Goal: Information Seeking & Learning: Learn about a topic

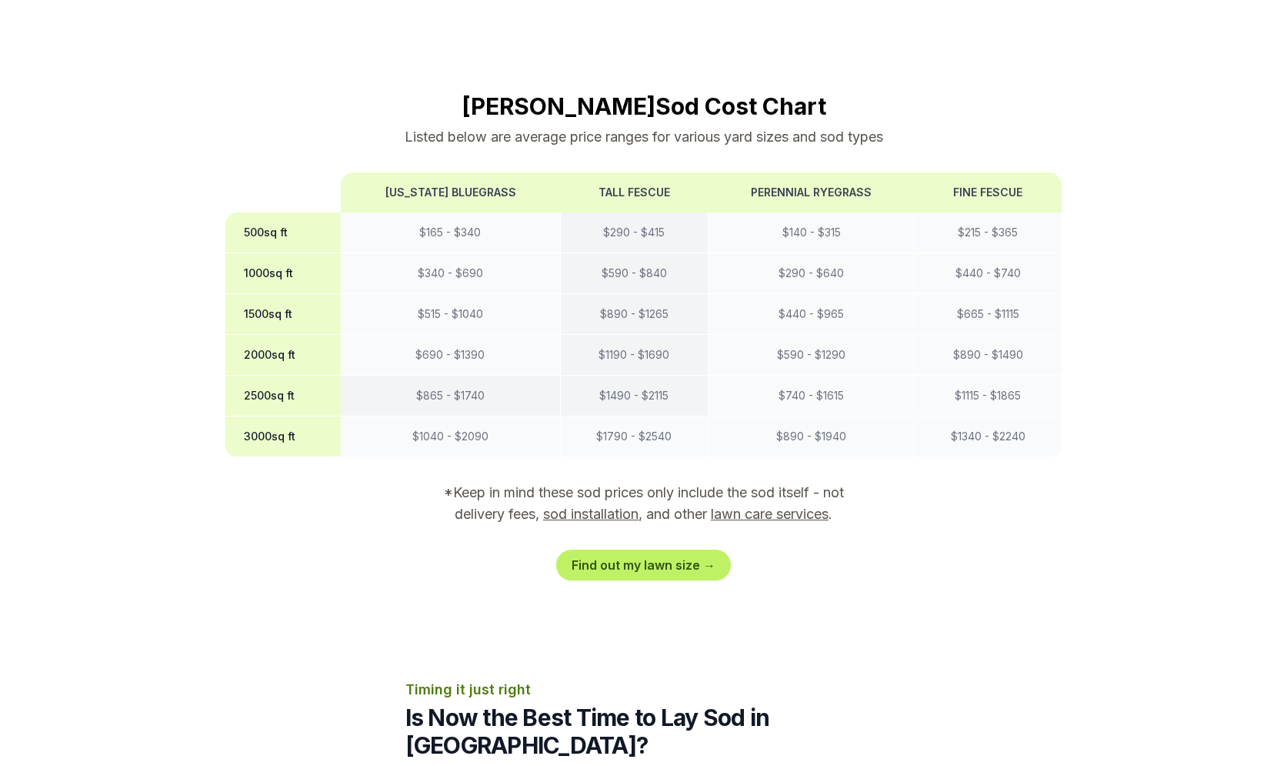
scroll to position [1182, 0]
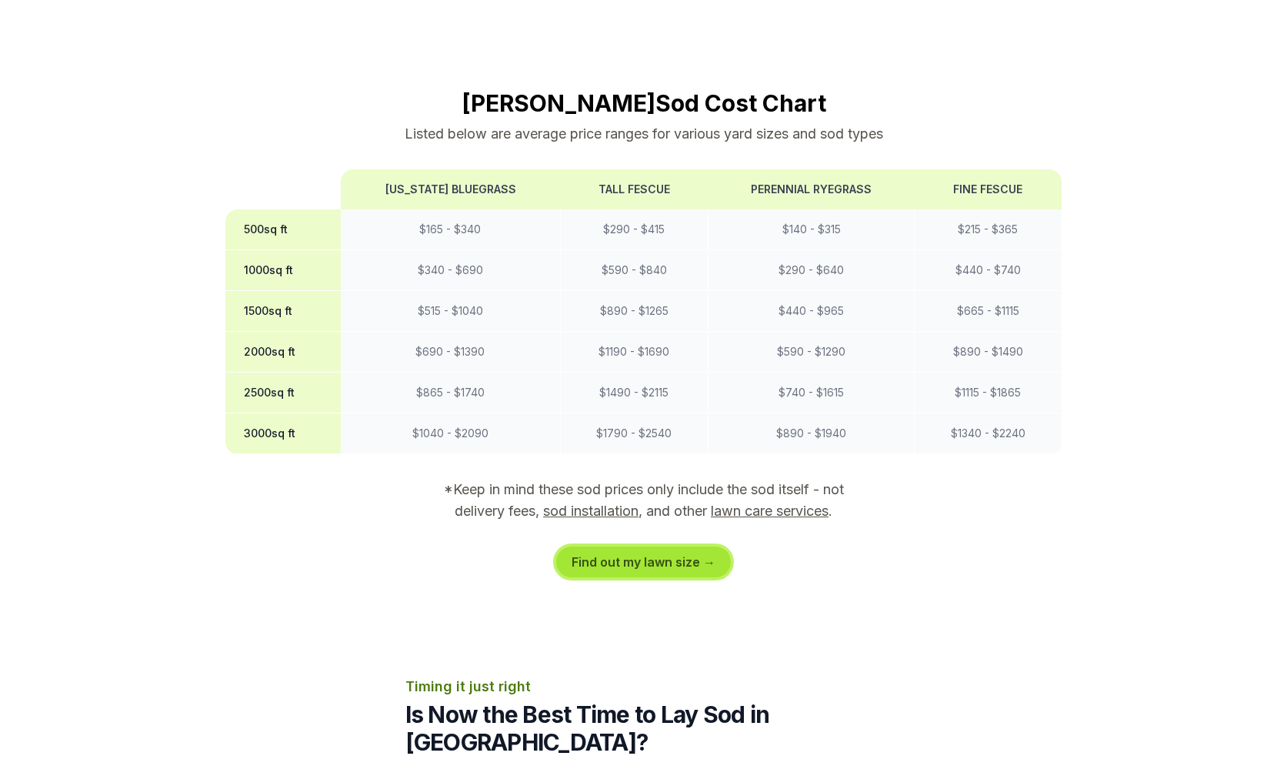
click at [629, 546] on link "Find out my lawn size →" at bounding box center [643, 561] width 175 height 31
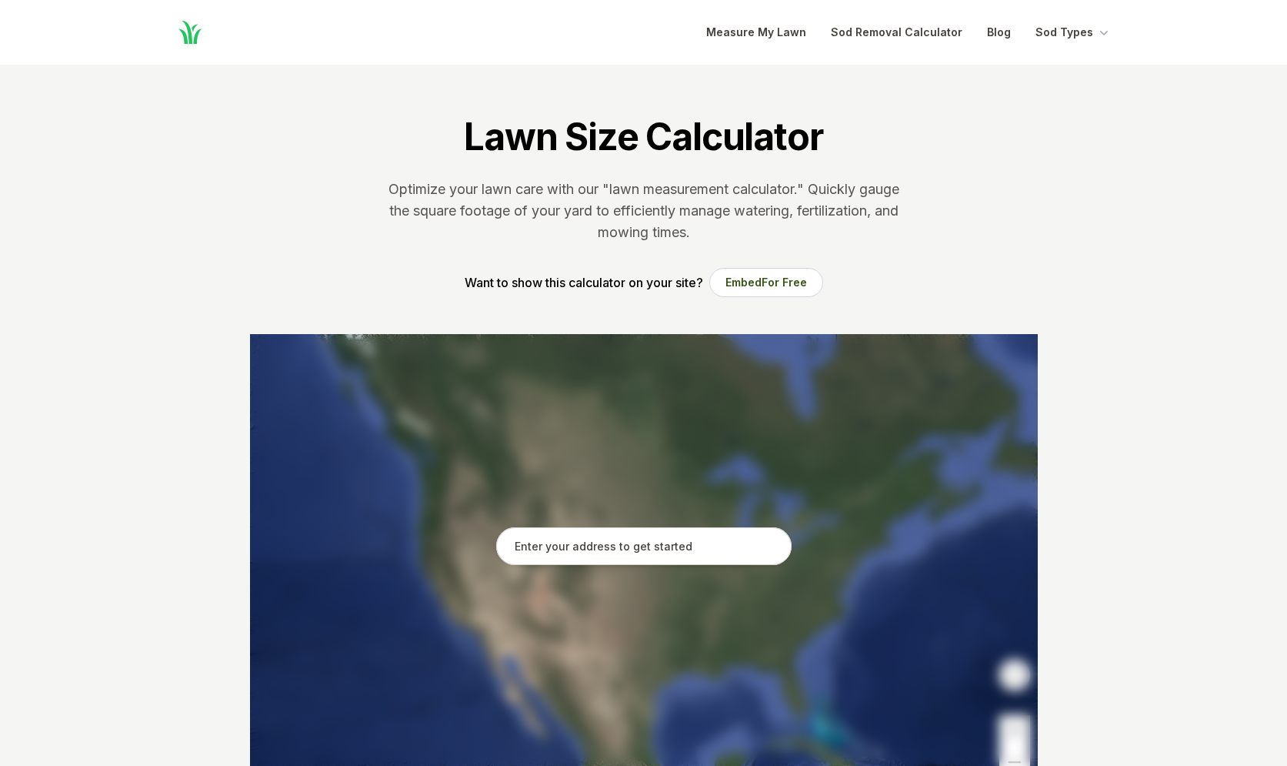
click at [629, 554] on input "text" at bounding box center [643, 546] width 295 height 38
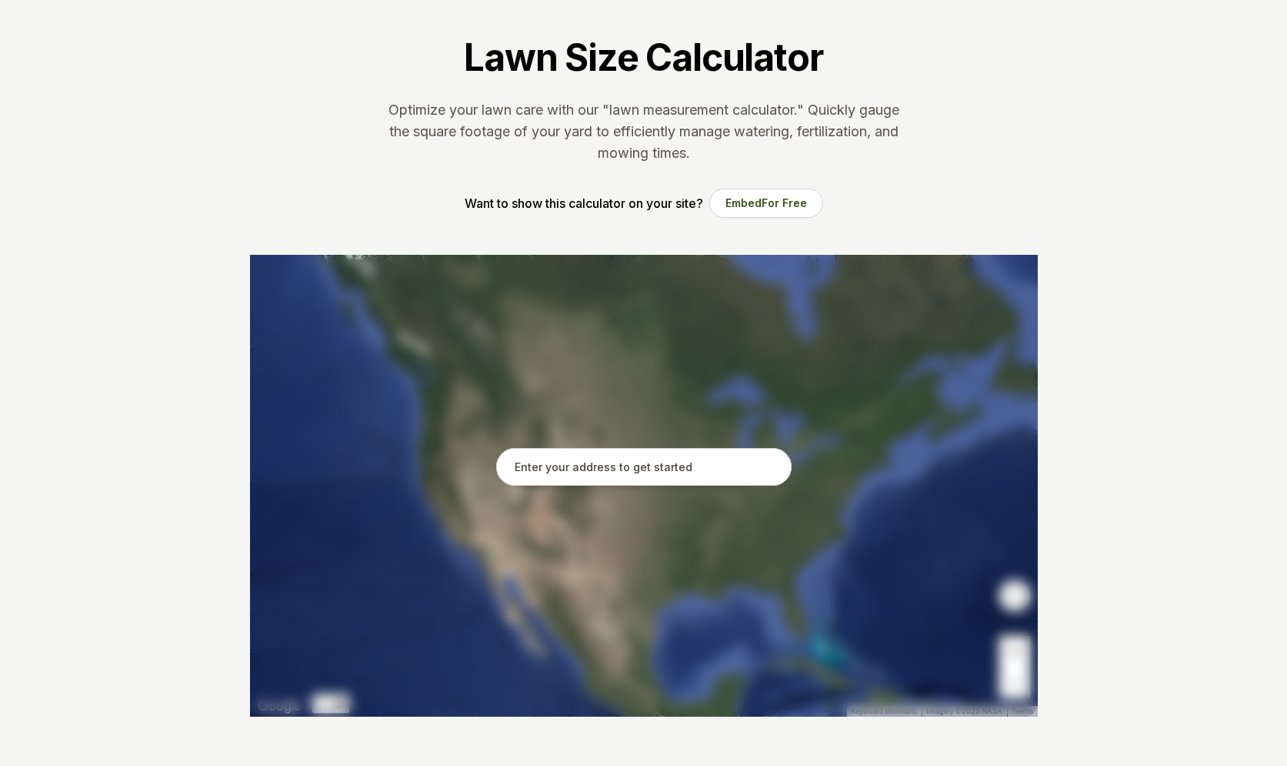
scroll to position [102, 0]
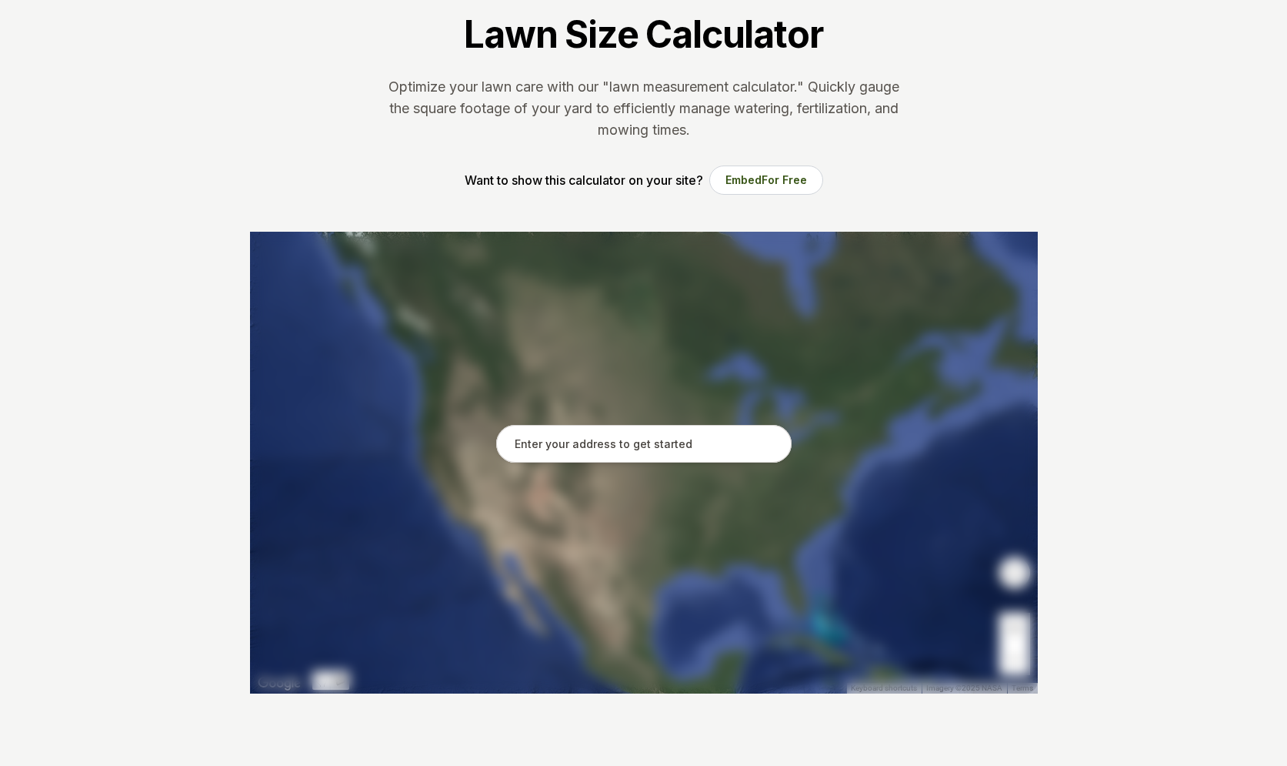
click at [643, 435] on input "text" at bounding box center [643, 444] width 295 height 38
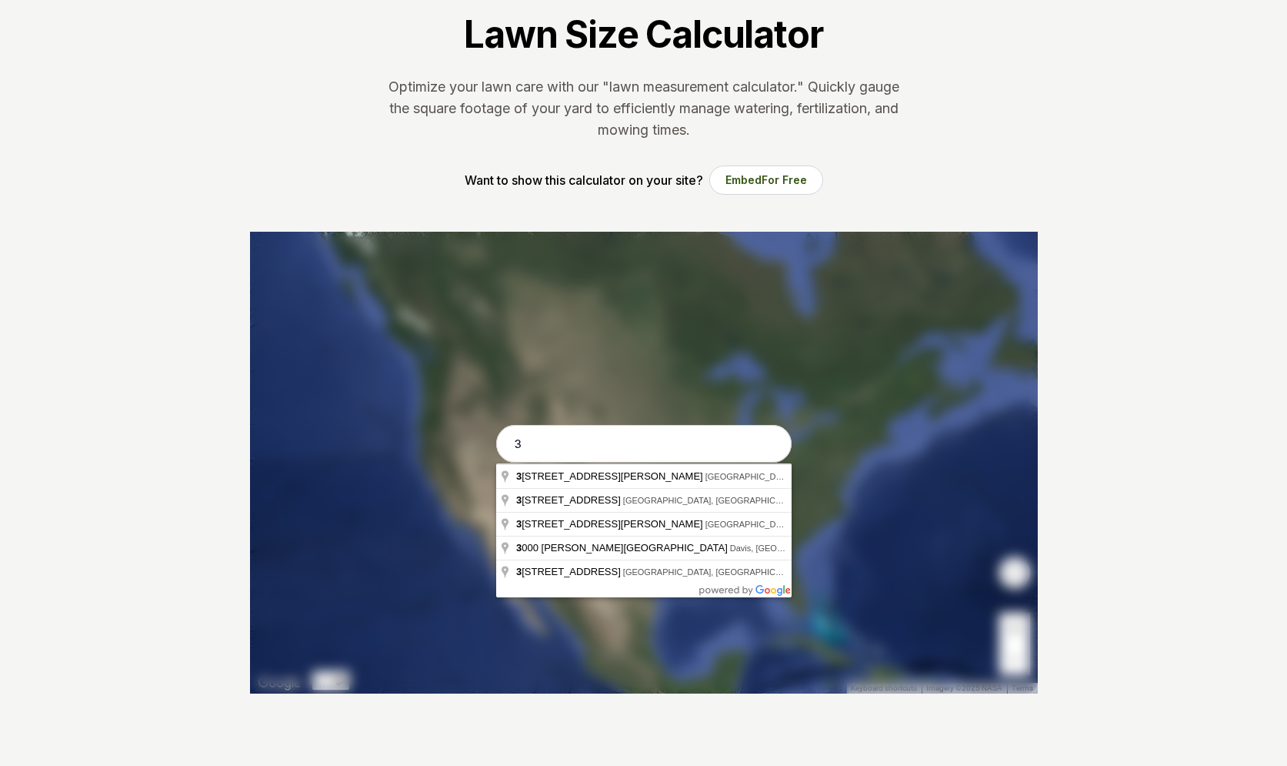
type input "35"
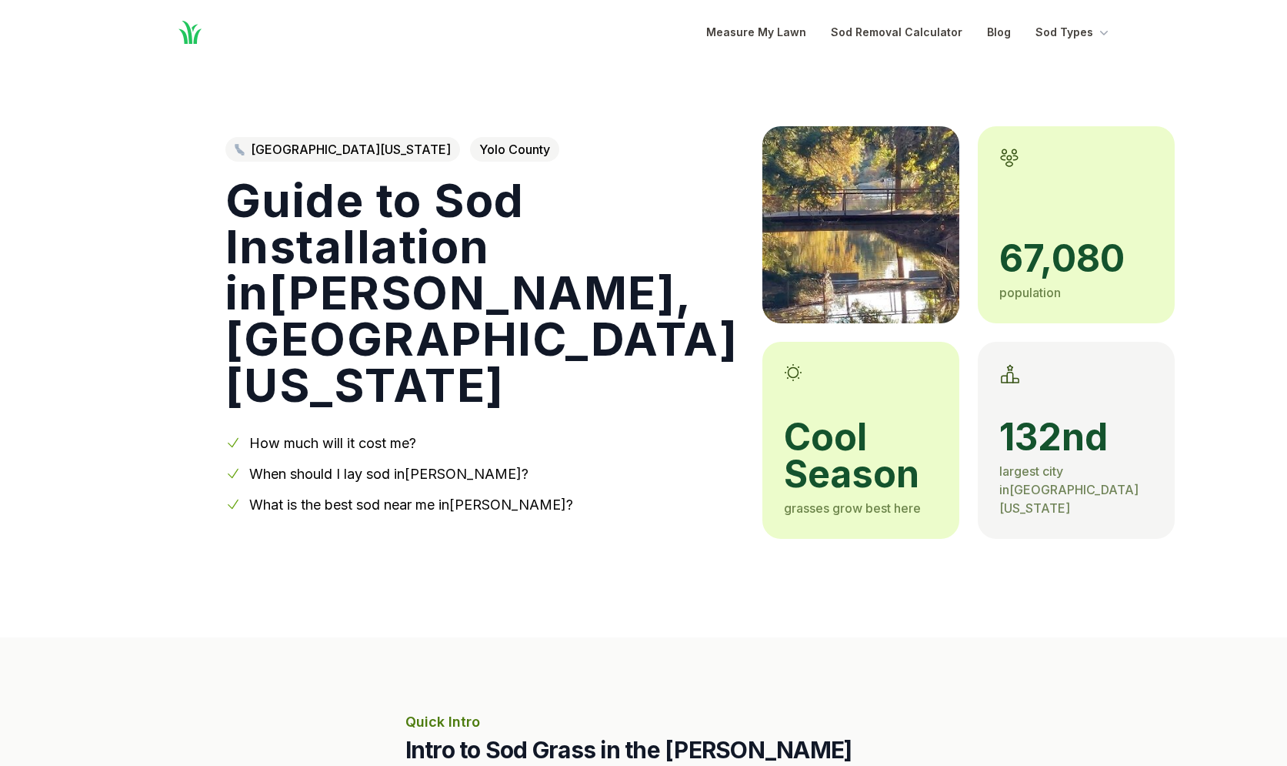
click at [784, 502] on span "grasses grow best here" at bounding box center [852, 507] width 137 height 15
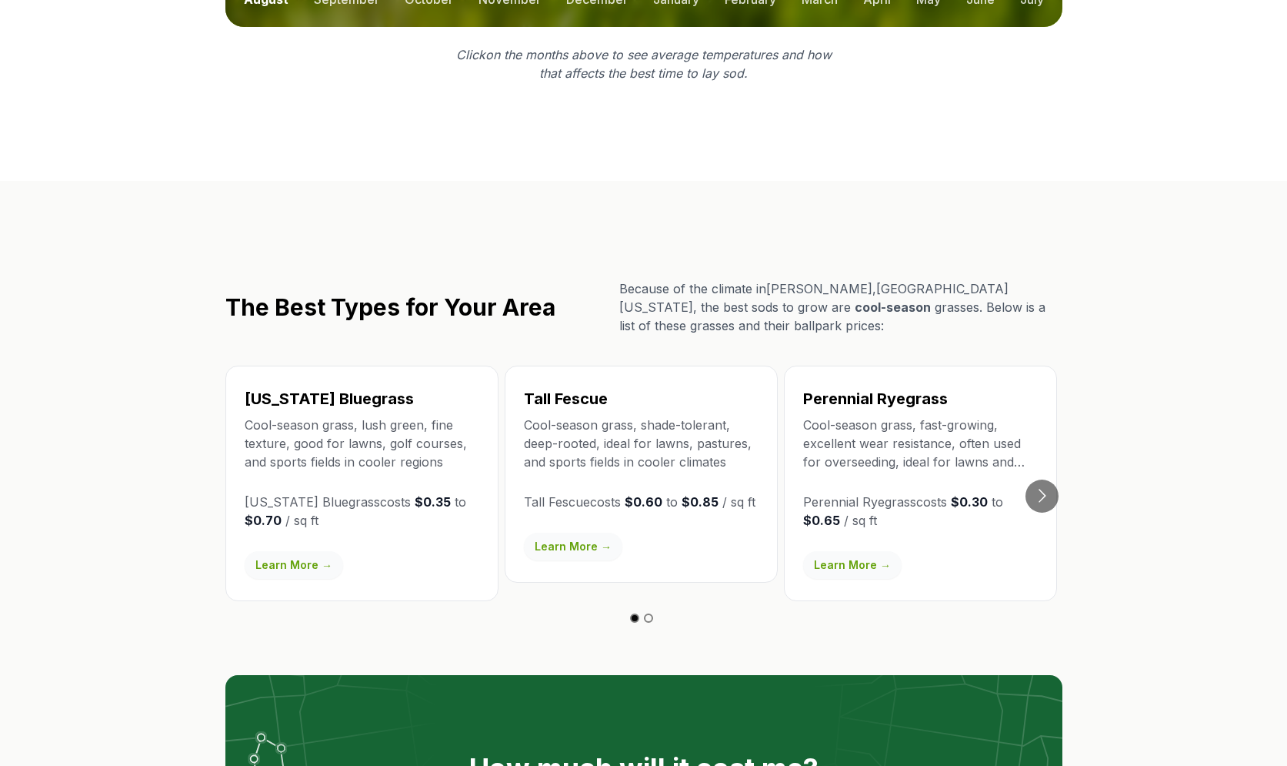
scroll to position [2405, 0]
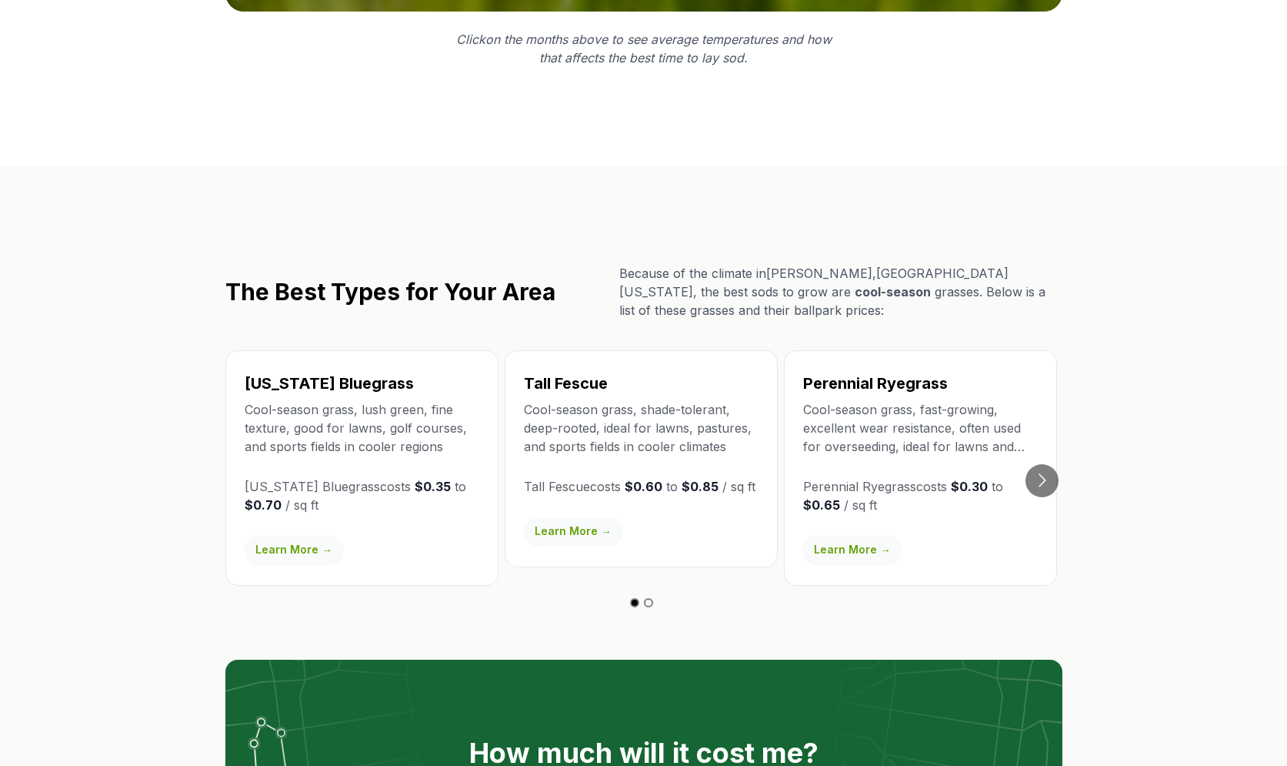
click at [307, 536] on link "Learn More →" at bounding box center [294, 550] width 98 height 28
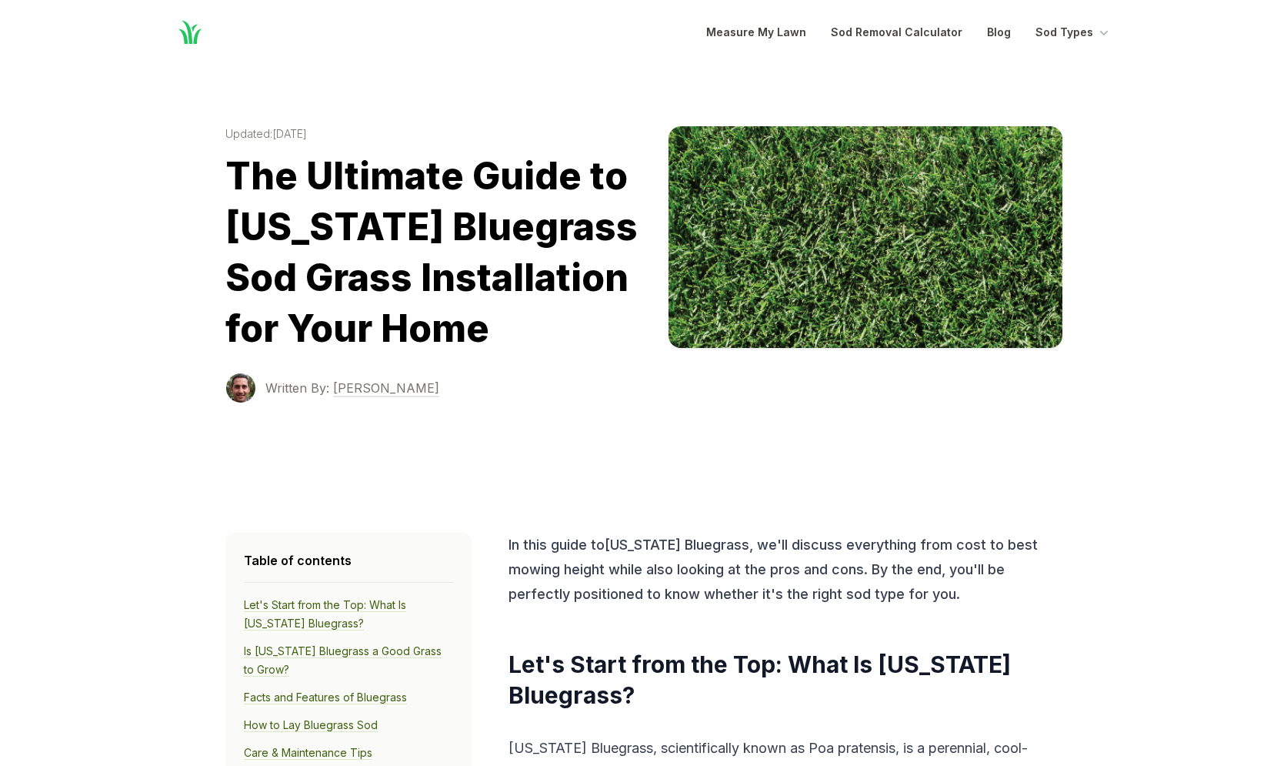
scroll to position [2405, 0]
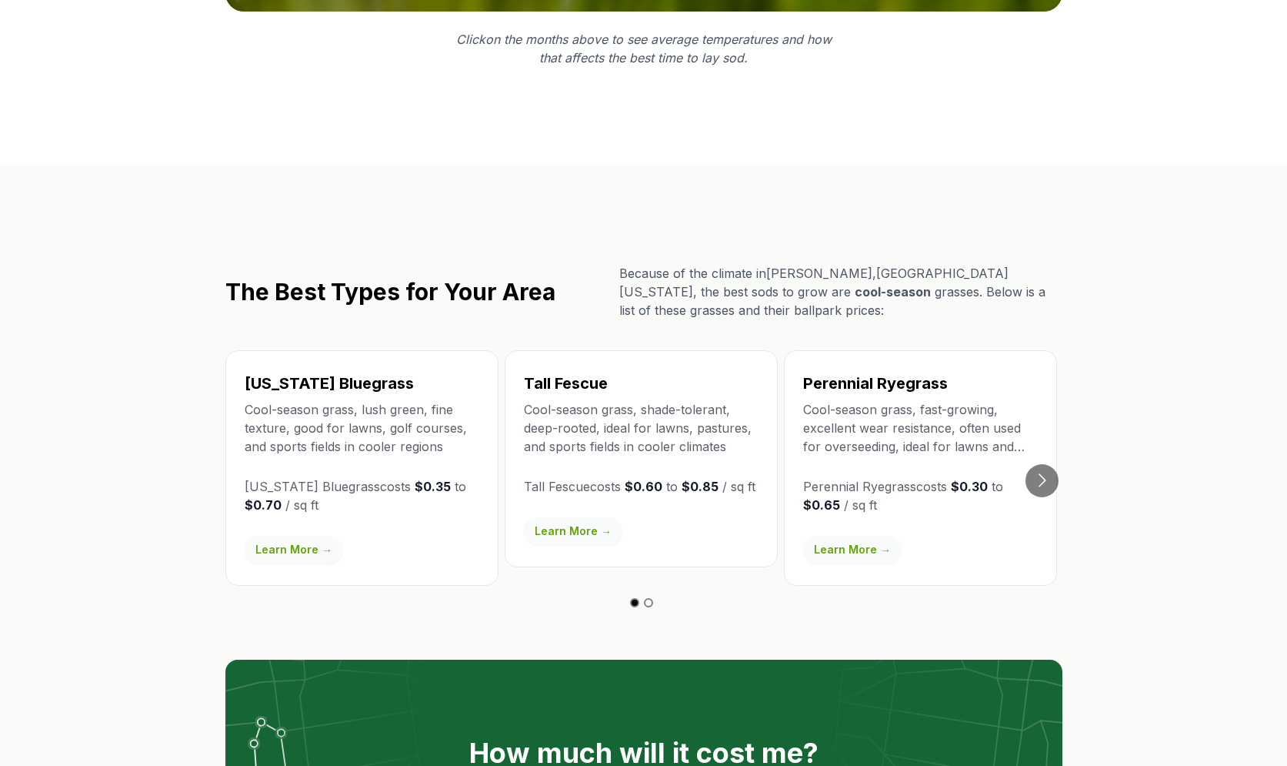
click at [749, 400] on p "Cool-season grass, shade-tolerant, deep-rooted, ideal for lawns, pastures, and …" at bounding box center [641, 427] width 235 height 55
click at [551, 517] on link "Learn More →" at bounding box center [573, 531] width 98 height 28
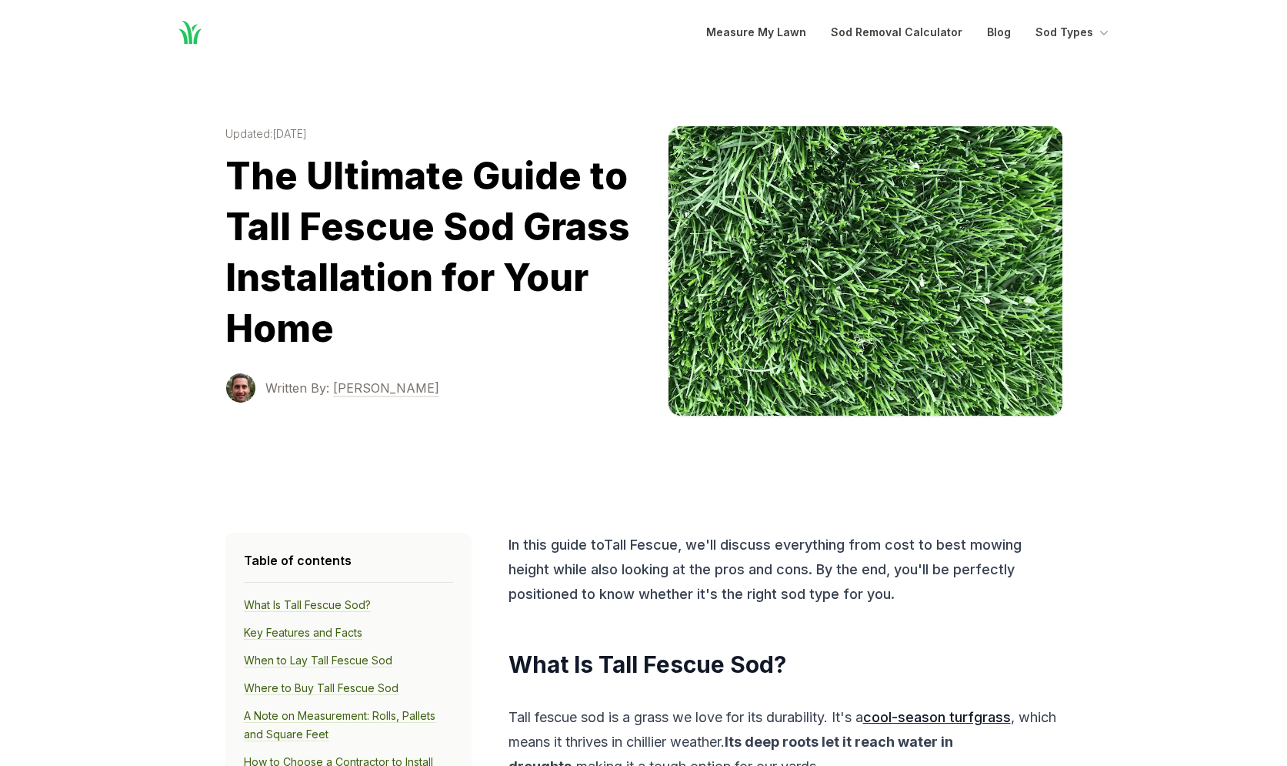
scroll to position [2405, 0]
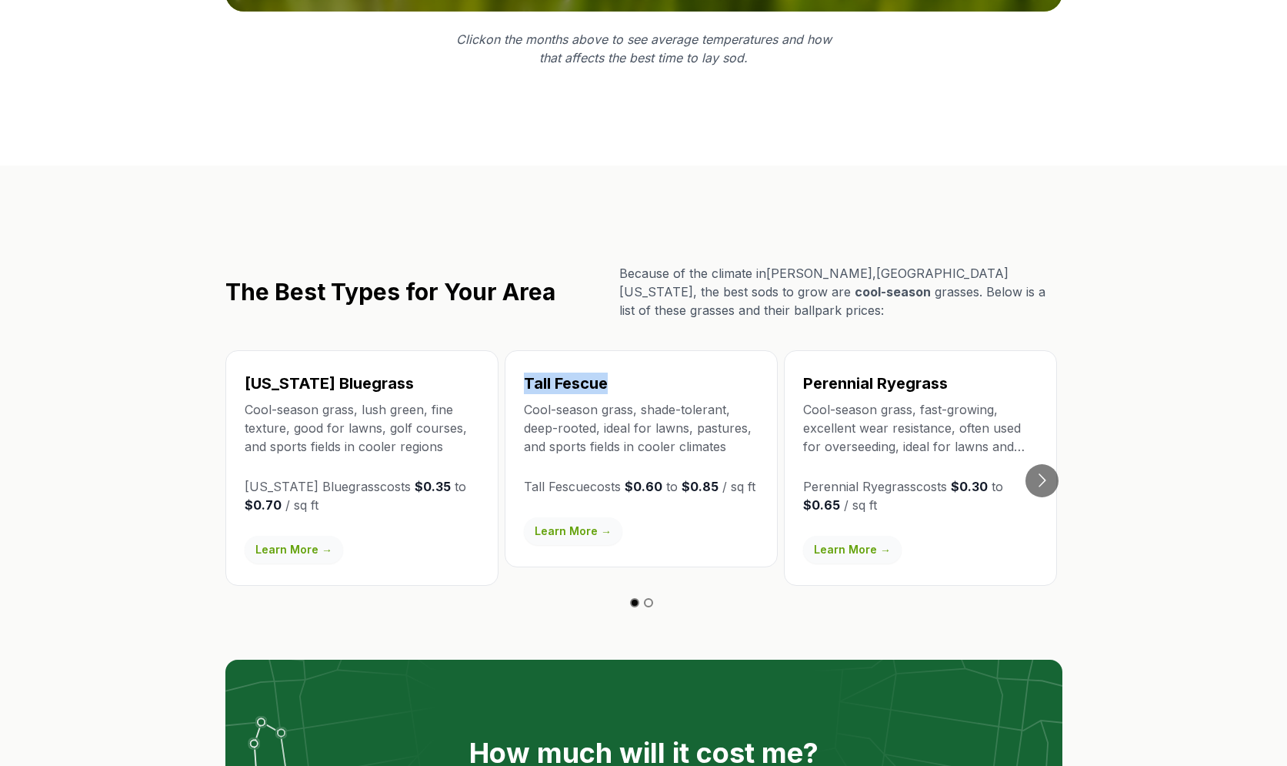
drag, startPoint x: 526, startPoint y: 330, endPoint x: 637, endPoint y: 333, distance: 110.8
click at [637, 372] on h3 "Tall Fescue" at bounding box center [641, 383] width 235 height 22
copy h3 "Tall Fescue"
click at [873, 536] on link "Learn More →" at bounding box center [852, 550] width 98 height 28
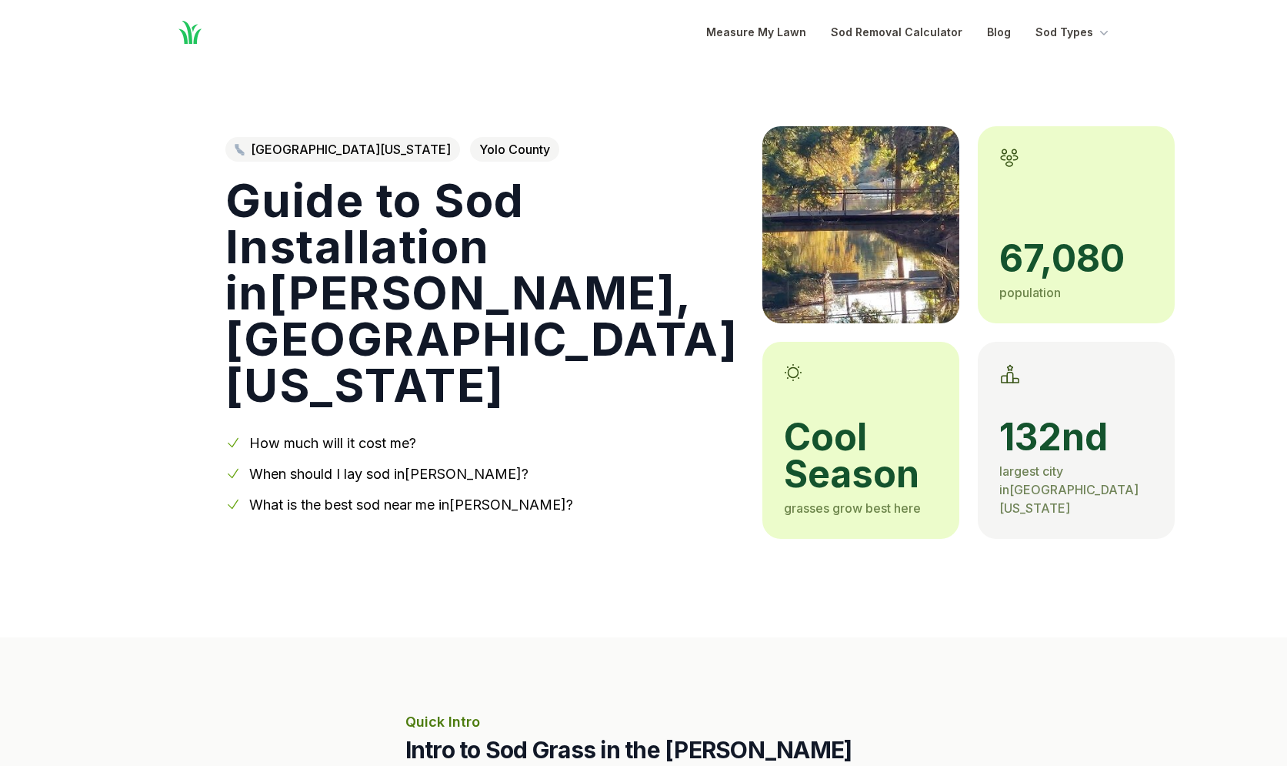
scroll to position [2405, 0]
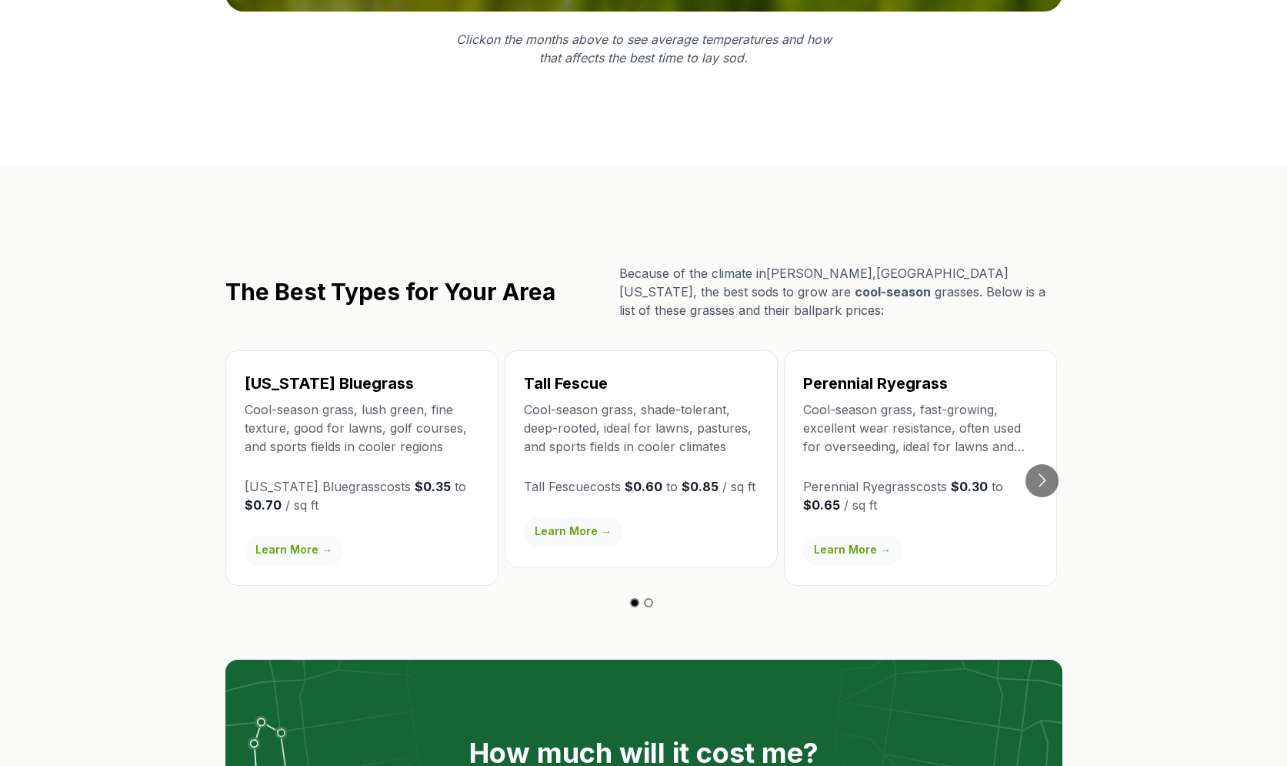
click at [311, 536] on link "Learn More →" at bounding box center [294, 550] width 98 height 28
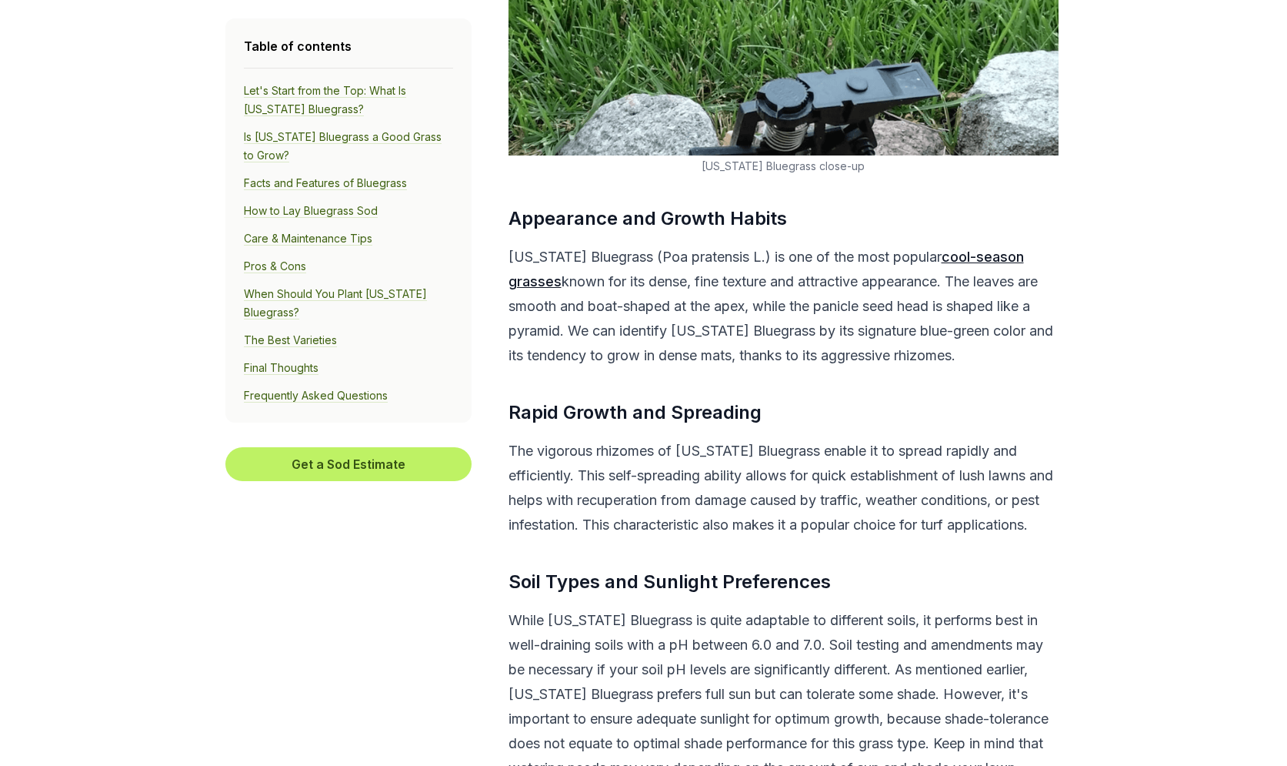
scroll to position [2931, 0]
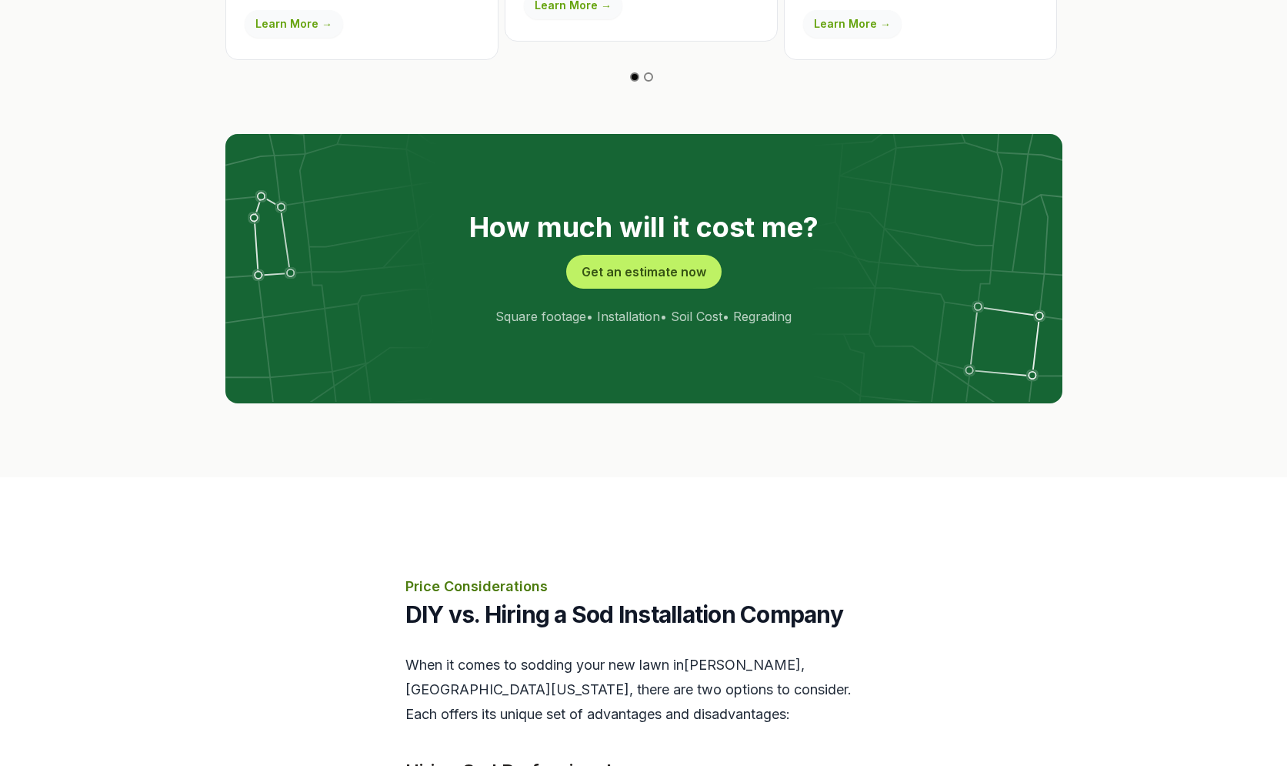
scroll to position [2405, 0]
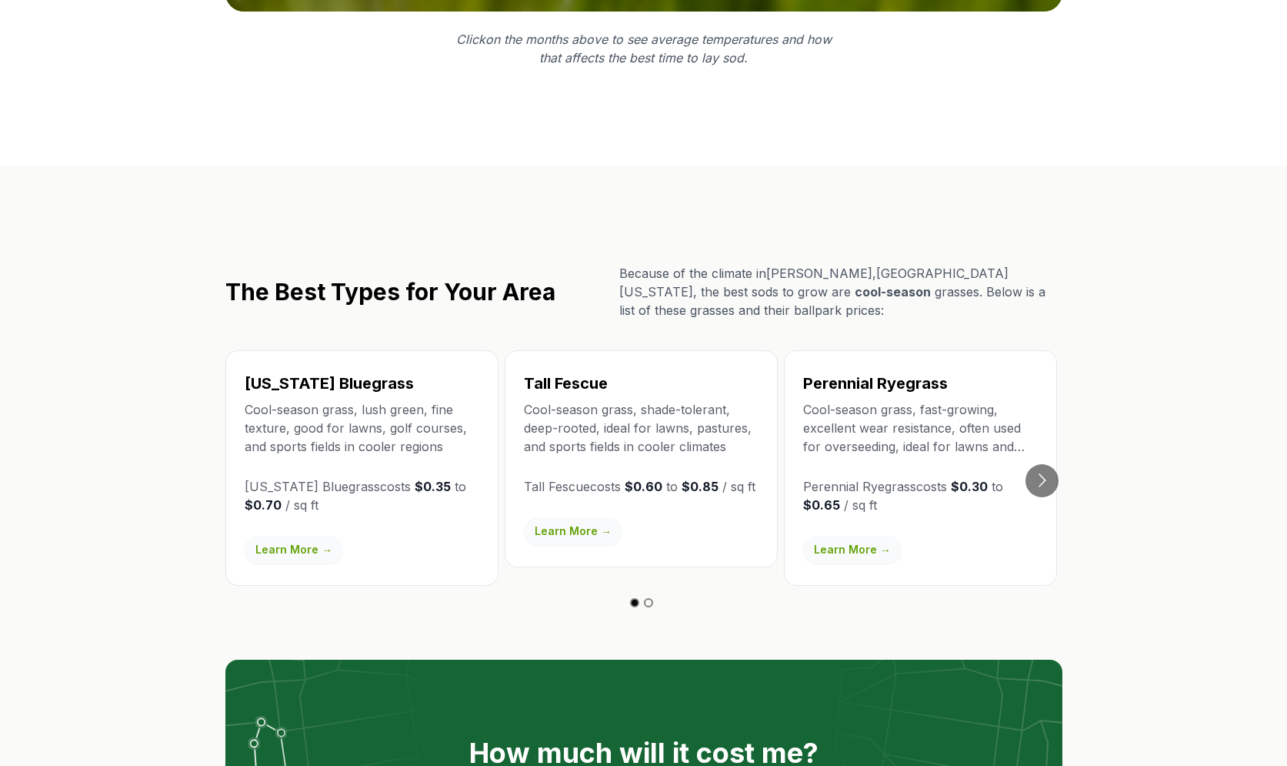
click at [911, 400] on p "Cool-season grass, fast-growing, excellent wear resistance, often used for over…" at bounding box center [920, 427] width 235 height 55
click at [876, 536] on link "Learn More →" at bounding box center [852, 550] width 98 height 28
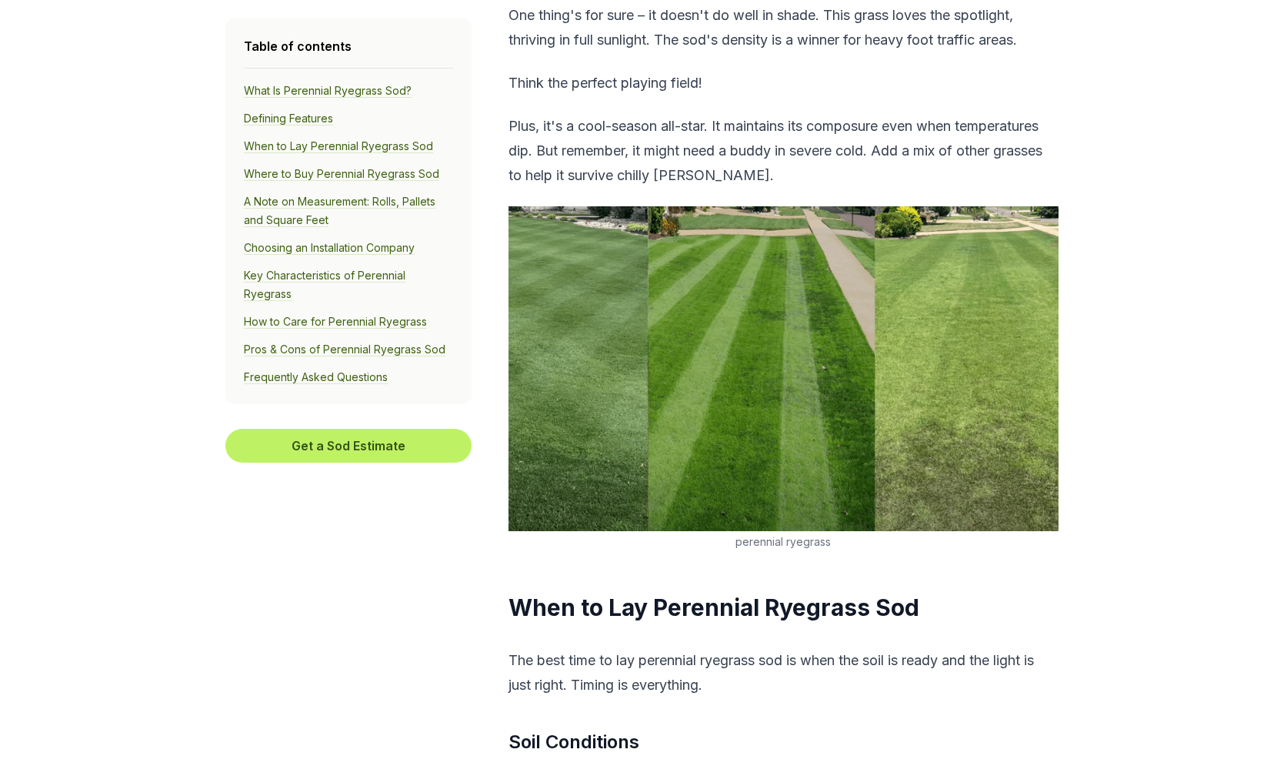
scroll to position [2402, 0]
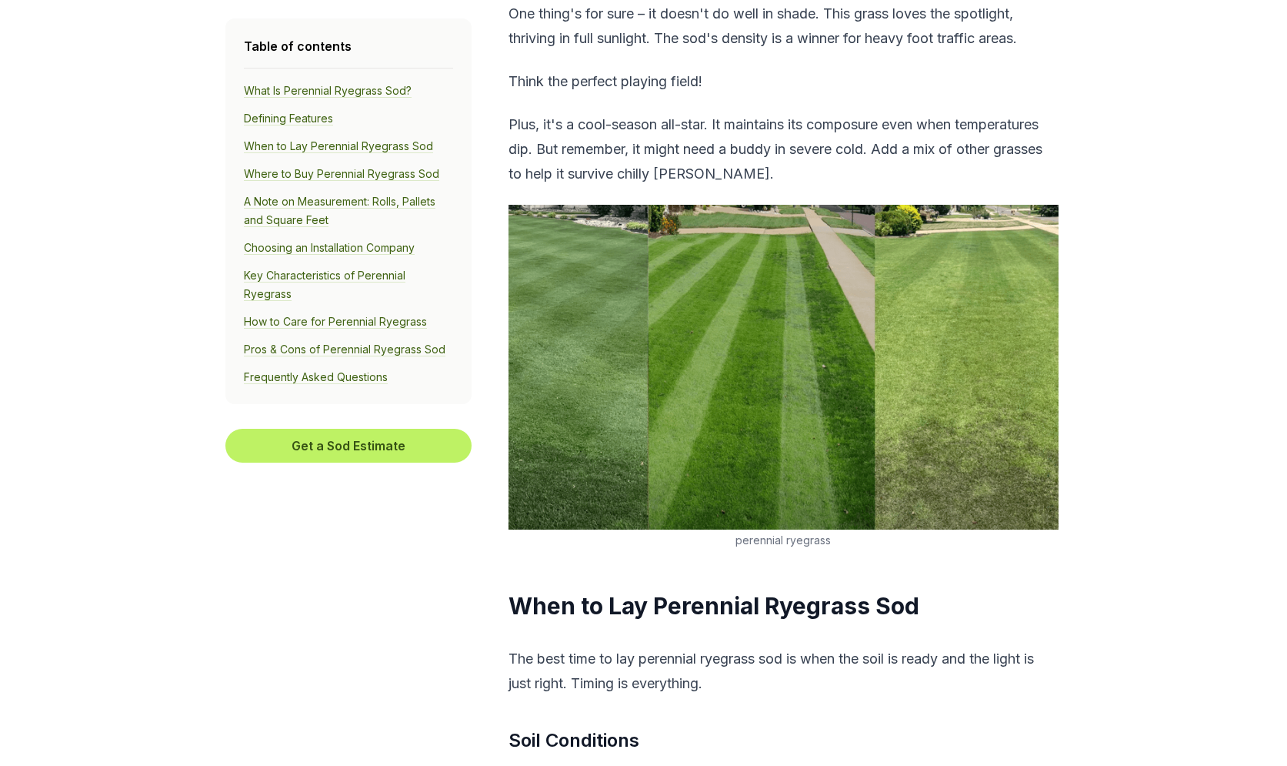
click at [744, 429] on img at bounding box center [784, 367] width 550 height 325
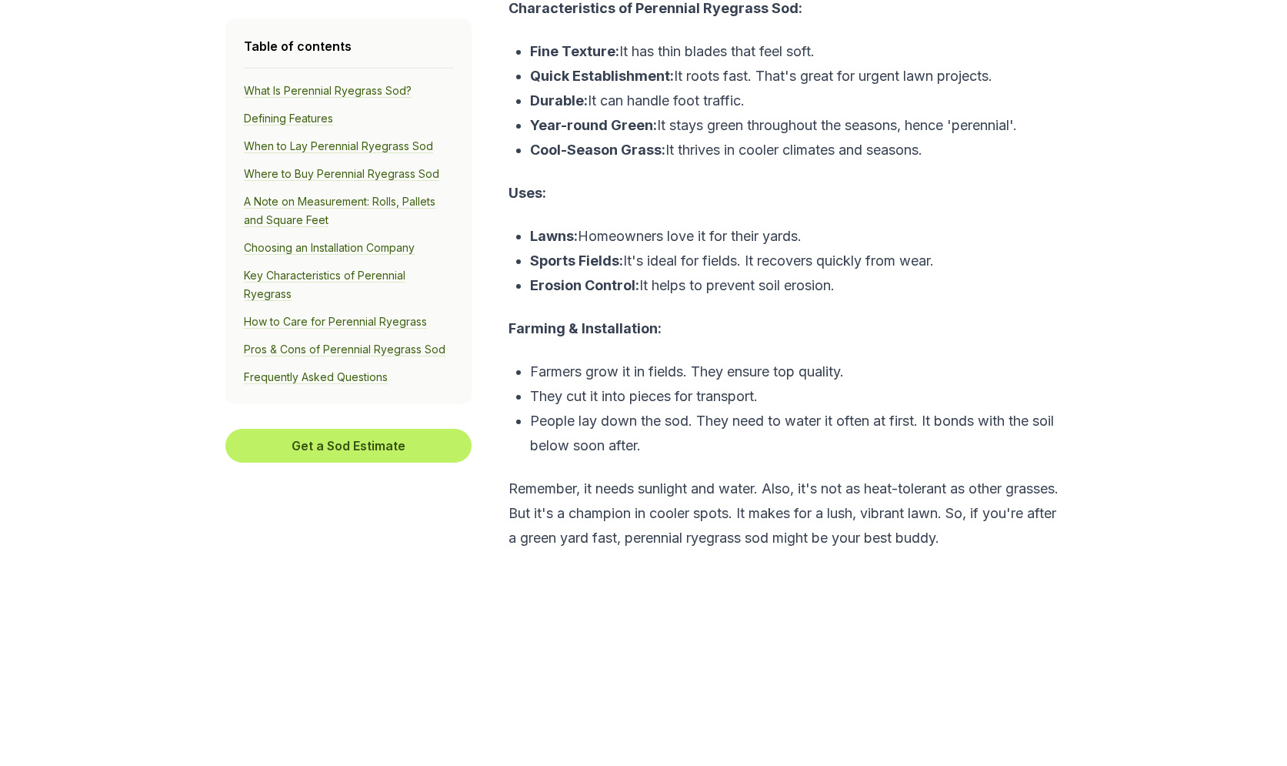
scroll to position [947, 0]
